Goal: Book appointment/travel/reservation

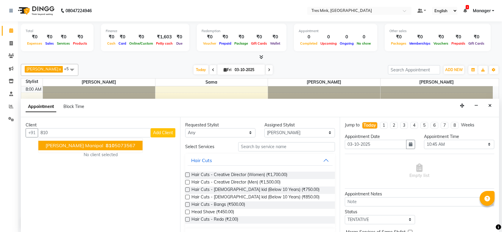
select select "88451"
select select "645"
select select "tentative"
click at [490, 105] on icon "Close" at bounding box center [490, 106] width 3 height 4
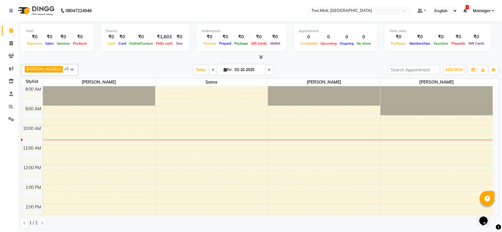
click at [212, 70] on icon at bounding box center [213, 70] width 2 height 4
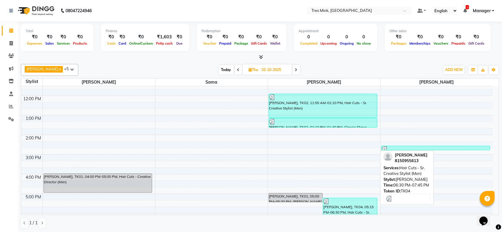
scroll to position [69, 0]
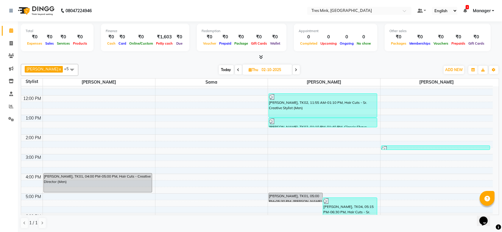
click at [293, 74] on span at bounding box center [296, 69] width 7 height 9
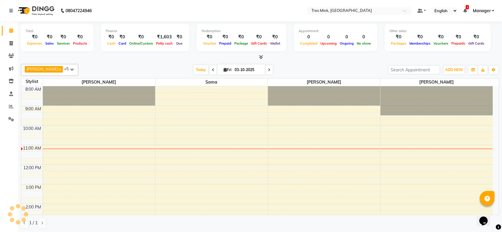
scroll to position [59, 0]
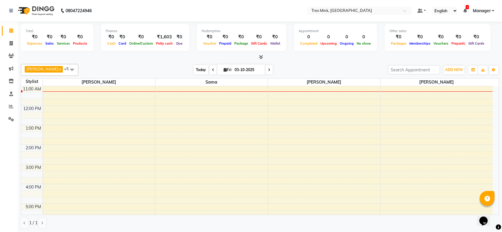
click at [195, 69] on span "Today" at bounding box center [201, 69] width 15 height 9
drag, startPoint x: 331, startPoint y: 96, endPoint x: 279, endPoint y: 119, distance: 56.8
drag, startPoint x: 279, startPoint y: 119, endPoint x: 148, endPoint y: 68, distance: 140.9
click at [148, 68] on div "[DATE] [DATE]" at bounding box center [233, 70] width 304 height 9
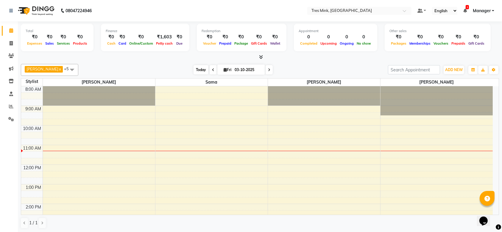
click at [198, 66] on span "Today" at bounding box center [201, 69] width 15 height 9
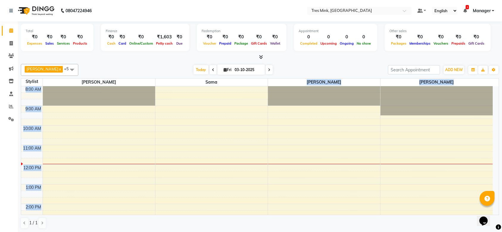
drag, startPoint x: 222, startPoint y: 80, endPoint x: 348, endPoint y: 89, distance: 126.1
click at [348, 89] on table "Stylist [PERSON_NAME] Sama Kiran [PERSON_NAME] 8:00 AM 9:00 AM 10:00 AM 11:00 A…" at bounding box center [260, 146] width 479 height 137
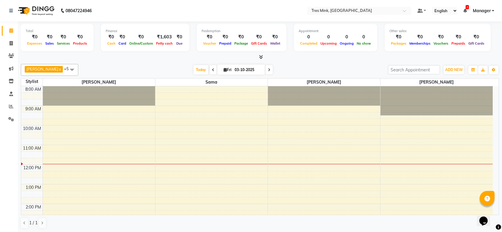
click at [329, 64] on div "[PERSON_NAME] x [PERSON_NAME] x [PERSON_NAME] x [PERSON_NAME] x [PERSON_NAME] x…" at bounding box center [260, 70] width 479 height 12
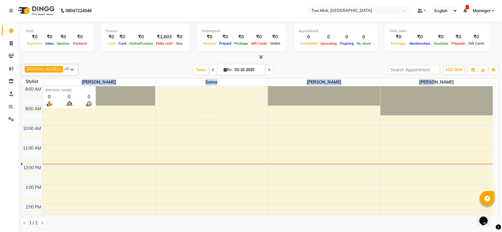
drag, startPoint x: 380, startPoint y: 72, endPoint x: 83, endPoint y: 80, distance: 298.1
click at [83, 80] on tr "Stylist [PERSON_NAME] Sama [PERSON_NAME]" at bounding box center [257, 83] width 472 height 8
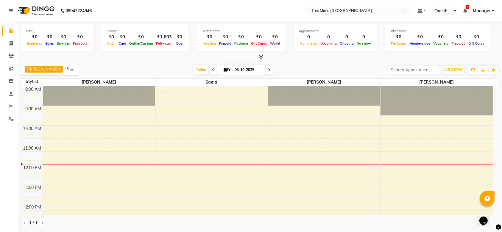
click at [133, 62] on div "[PERSON_NAME] x [PERSON_NAME] x [PERSON_NAME] x [PERSON_NAME] x [PERSON_NAME] x…" at bounding box center [260, 147] width 479 height 170
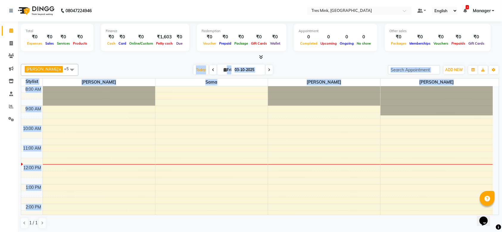
drag, startPoint x: 83, startPoint y: 75, endPoint x: 431, endPoint y: 98, distance: 347.9
click at [431, 98] on div "[PERSON_NAME] x [PERSON_NAME] x [PERSON_NAME] x [PERSON_NAME] x [PERSON_NAME] x…" at bounding box center [260, 147] width 479 height 170
click at [322, 66] on div "[DATE] [DATE]" at bounding box center [233, 70] width 304 height 9
drag, startPoint x: 81, startPoint y: 77, endPoint x: 383, endPoint y: 112, distance: 303.8
click at [383, 112] on div "[PERSON_NAME] x [PERSON_NAME] x [PERSON_NAME] x [PERSON_NAME] x [PERSON_NAME] x…" at bounding box center [260, 147] width 479 height 170
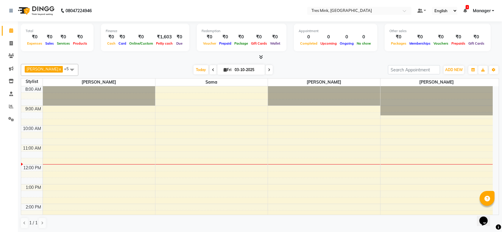
drag, startPoint x: 318, startPoint y: 60, endPoint x: 321, endPoint y: 62, distance: 3.3
click at [320, 62] on div "Total ₹0 Expenses ₹0 Sales ₹0 Services ₹0 Products Finance ₹0 Cash ₹0 Card ₹0 O…" at bounding box center [260, 127] width 484 height 212
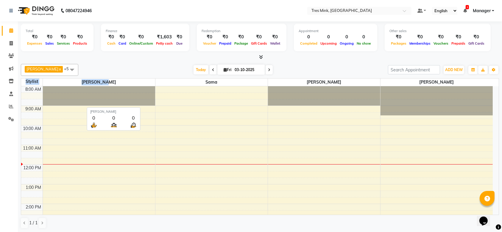
drag, startPoint x: 88, startPoint y: 78, endPoint x: 105, endPoint y: 80, distance: 16.9
click at [105, 80] on table "Stylist [PERSON_NAME] Sama Kiran [PERSON_NAME] 8:00 AM 9:00 AM 10:00 AM 11:00 A…" at bounding box center [260, 146] width 479 height 137
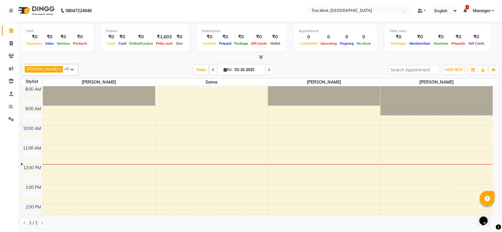
drag, startPoint x: 137, startPoint y: 64, endPoint x: 129, endPoint y: 68, distance: 8.7
click at [138, 65] on div "[PERSON_NAME] x [PERSON_NAME] x [PERSON_NAME] x [PERSON_NAME] x [PERSON_NAME] x…" at bounding box center [260, 70] width 479 height 12
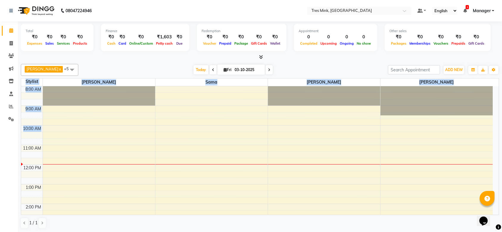
drag, startPoint x: 76, startPoint y: 78, endPoint x: 361, endPoint y: 127, distance: 289.1
click at [361, 127] on table "Stylist [PERSON_NAME] Sama Kiran [PERSON_NAME] 8:00 AM 9:00 AM 10:00 AM 11:00 A…" at bounding box center [260, 146] width 479 height 137
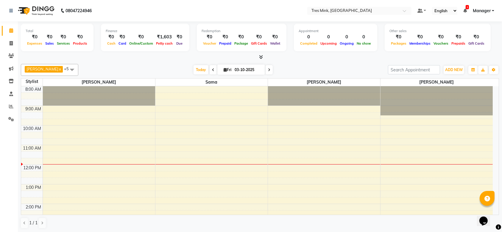
click at [327, 69] on div "[DATE] [DATE]" at bounding box center [233, 70] width 304 height 9
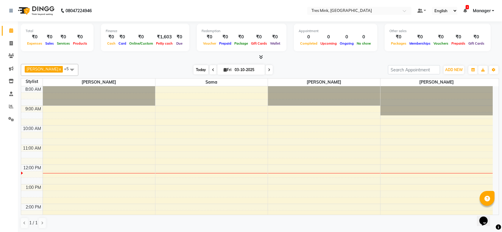
click at [200, 68] on span "Today" at bounding box center [201, 69] width 15 height 9
click at [266, 69] on span at bounding box center [269, 69] width 7 height 9
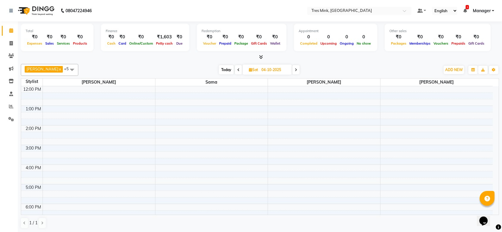
click at [222, 72] on span "Today" at bounding box center [226, 69] width 15 height 9
type input "03-10-2025"
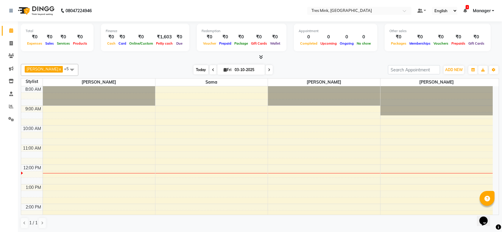
click at [199, 68] on span "Today" at bounding box center [201, 69] width 15 height 9
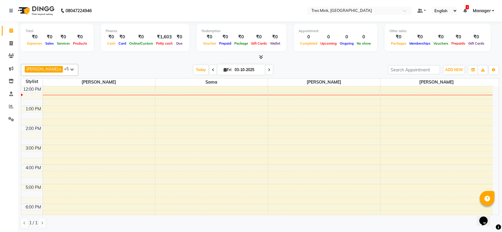
click at [236, 72] on input "03-10-2025" at bounding box center [248, 70] width 30 height 9
select select "10"
select select "2025"
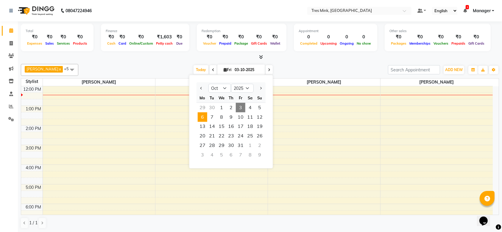
click at [201, 117] on span "6" at bounding box center [203, 118] width 10 height 10
type input "[DATE]"
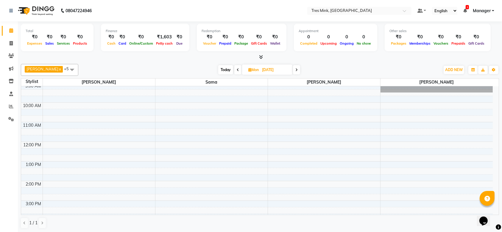
scroll to position [40, 0]
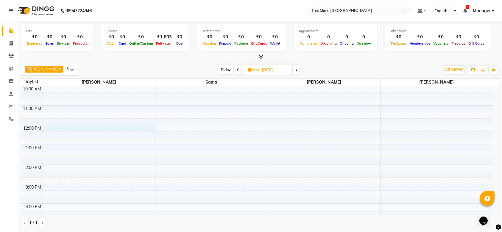
click at [66, 128] on div "8:00 AM 9:00 AM 10:00 AM 11:00 AM 12:00 PM 1:00 PM 2:00 PM 3:00 PM 4:00 PM 5:00…" at bounding box center [257, 174] width 472 height 255
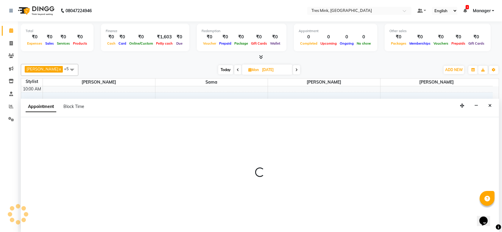
scroll to position [0, 0]
select select "88451"
select select "720"
select select "tentative"
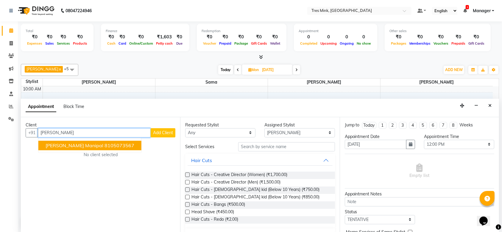
click at [74, 147] on span "[PERSON_NAME] manipal" at bounding box center [75, 146] width 58 height 6
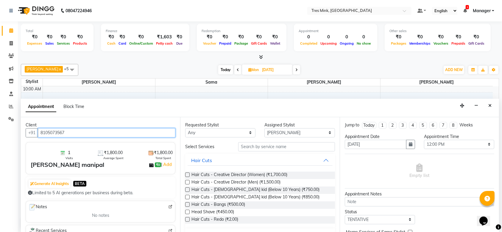
type input "8105073567"
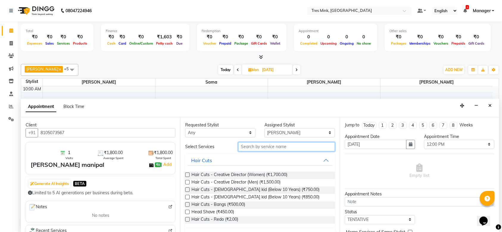
click at [268, 148] on input "text" at bounding box center [286, 146] width 97 height 9
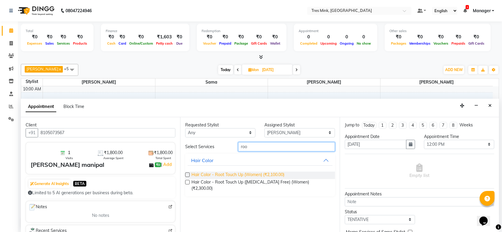
type input "roo"
click at [243, 172] on span "Hair Color - Root Touch Up (Women) (₹2,100.00)" at bounding box center [238, 175] width 93 height 7
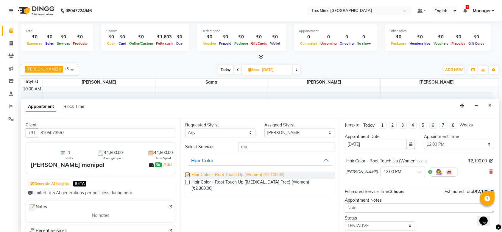
checkbox input "false"
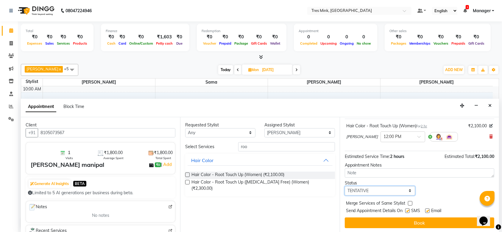
click at [392, 190] on select "Select TENTATIVE CONFIRM UPCOMING" at bounding box center [380, 191] width 70 height 9
select select "confirm booking"
click at [345, 187] on select "Select TENTATIVE CONFIRM UPCOMING" at bounding box center [380, 191] width 70 height 9
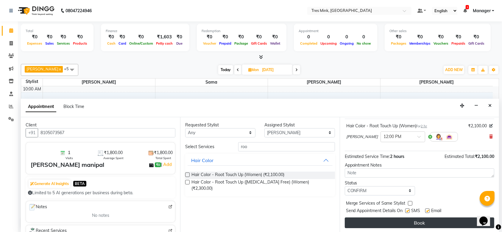
click at [403, 223] on button "Book" at bounding box center [420, 223] width 150 height 11
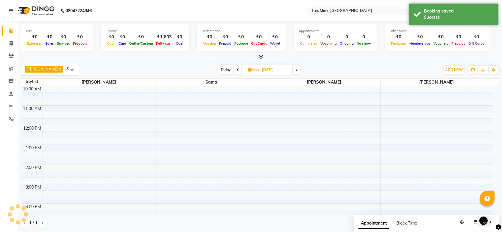
scroll to position [0, 0]
